Goal: Transaction & Acquisition: Purchase product/service

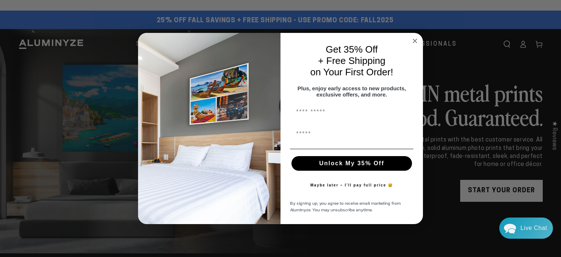
type input "*"
type input "*****"
type input "**********"
click at [284, 169] on button "Unlock My 35% Off" at bounding box center [352, 163] width 121 height 15
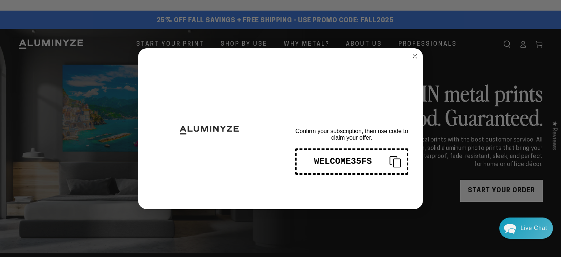
click at [284, 162] on icon "Copy coupon code" at bounding box center [393, 162] width 18 height 12
click at [284, 58] on circle "Close dialog" at bounding box center [415, 56] width 8 height 8
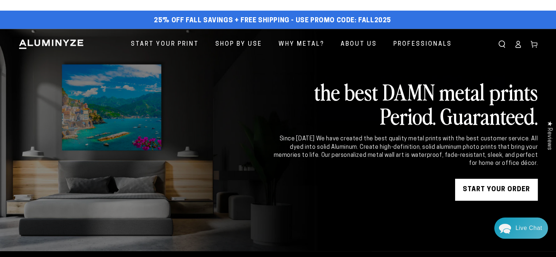
click at [284, 190] on link "START YOUR Order" at bounding box center [496, 190] width 83 height 22
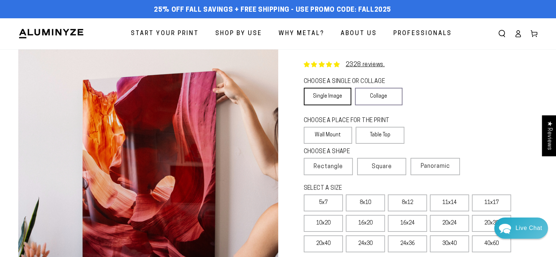
click at [330, 94] on link "Single Image" at bounding box center [328, 97] width 48 height 18
click at [335, 136] on label "Wall Mount" at bounding box center [328, 135] width 49 height 17
click at [430, 164] on span "Panoramic" at bounding box center [435, 166] width 29 height 6
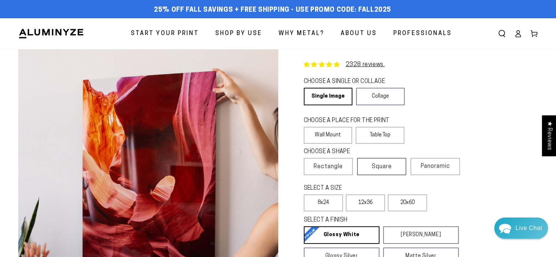
click at [377, 165] on span "Square" at bounding box center [382, 166] width 20 height 9
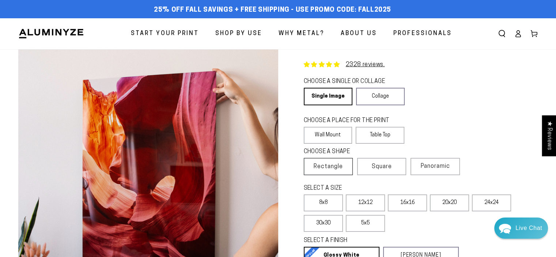
click at [328, 162] on span "Rectangle" at bounding box center [328, 166] width 29 height 9
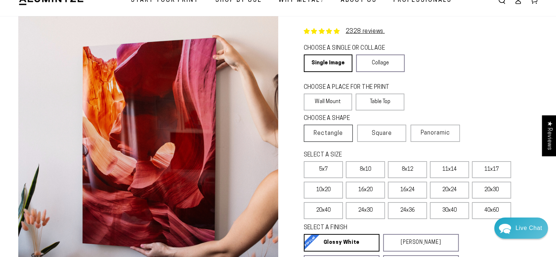
scroll to position [37, 0]
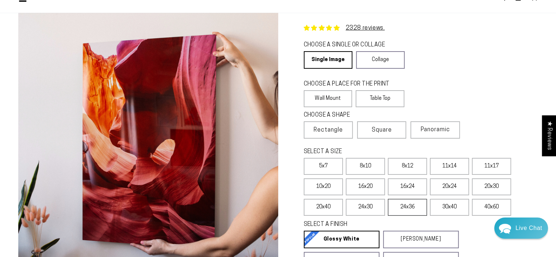
click at [411, 206] on label "24x36" at bounding box center [407, 207] width 39 height 17
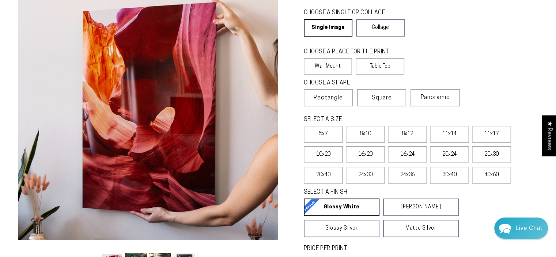
scroll to position [73, 0]
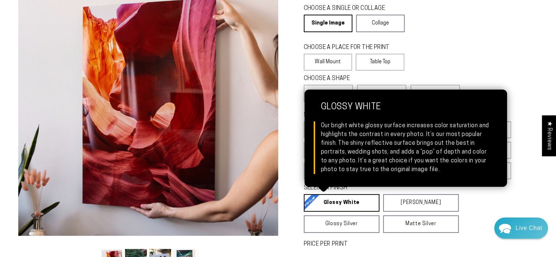
click at [340, 204] on link "Glossy White Glossy White Our bright white glossy surface increases color satur…" at bounding box center [342, 203] width 76 height 18
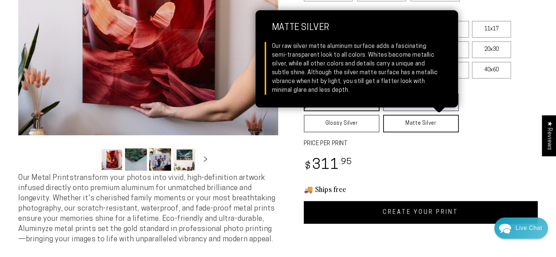
scroll to position [183, 0]
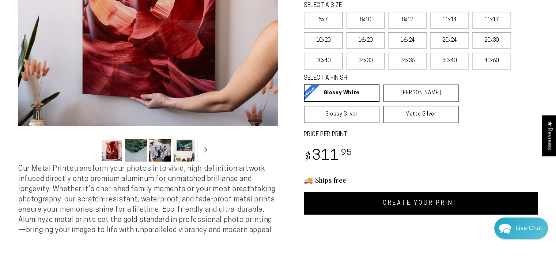
click at [407, 204] on link "CREATE YOUR PRINT" at bounding box center [421, 203] width 234 height 23
